Goal: Entertainment & Leisure: Consume media (video, audio)

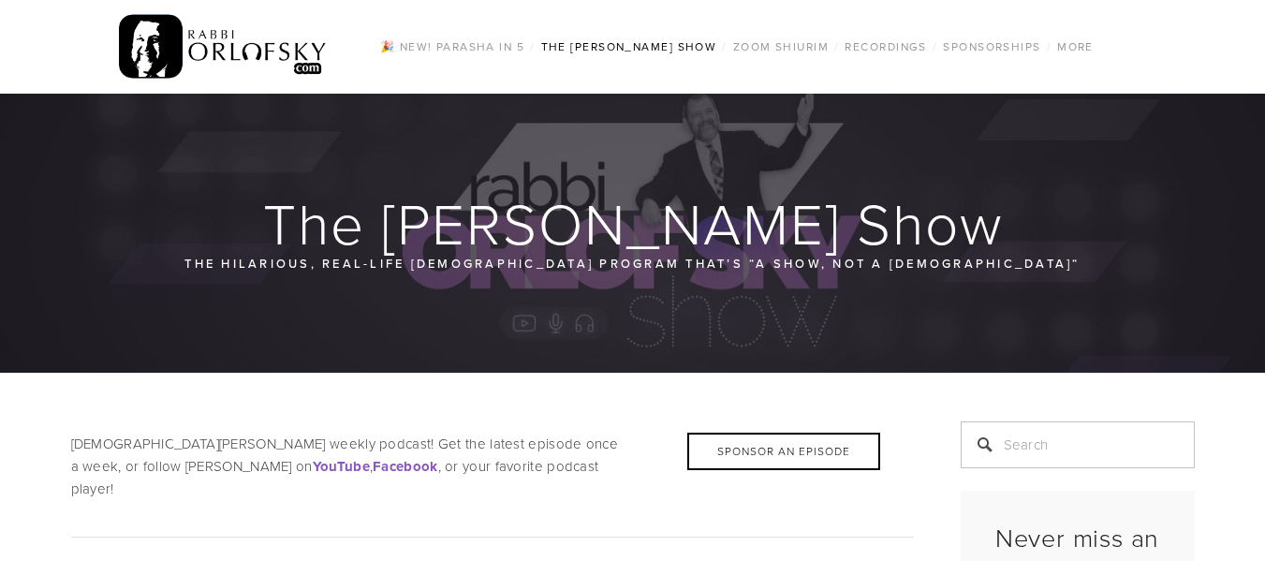
click at [215, 25] on img at bounding box center [223, 46] width 209 height 73
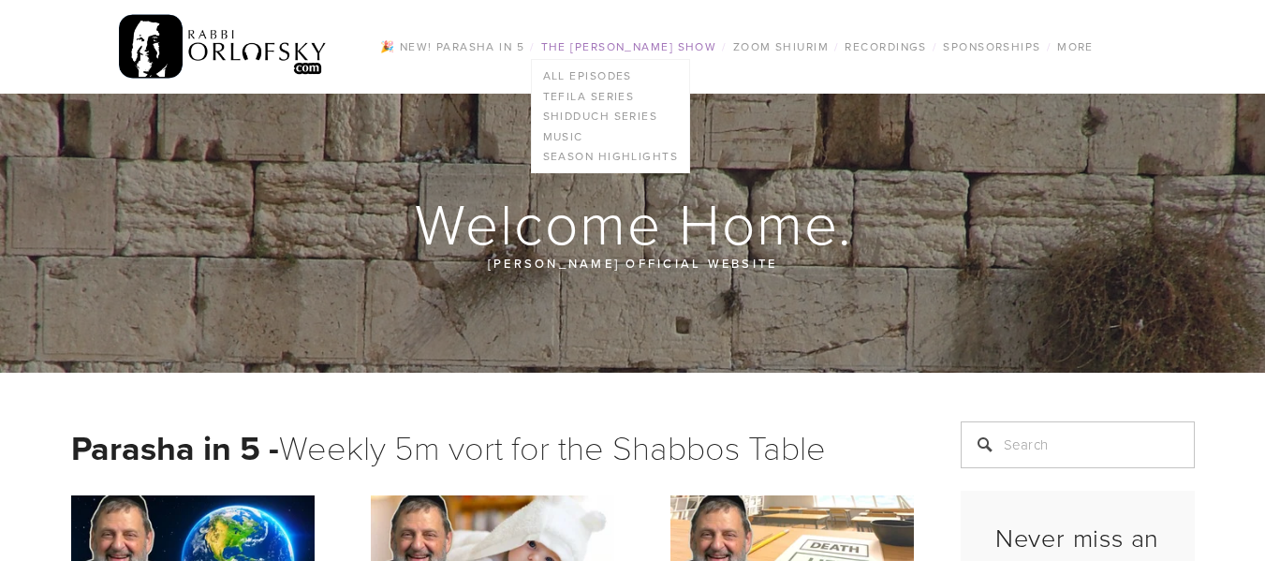
click at [621, 37] on link "The [PERSON_NAME] Show" at bounding box center [628, 47] width 187 height 24
click at [604, 70] on link "All Episodes" at bounding box center [610, 76] width 157 height 21
